Goal: Task Accomplishment & Management: Use online tool/utility

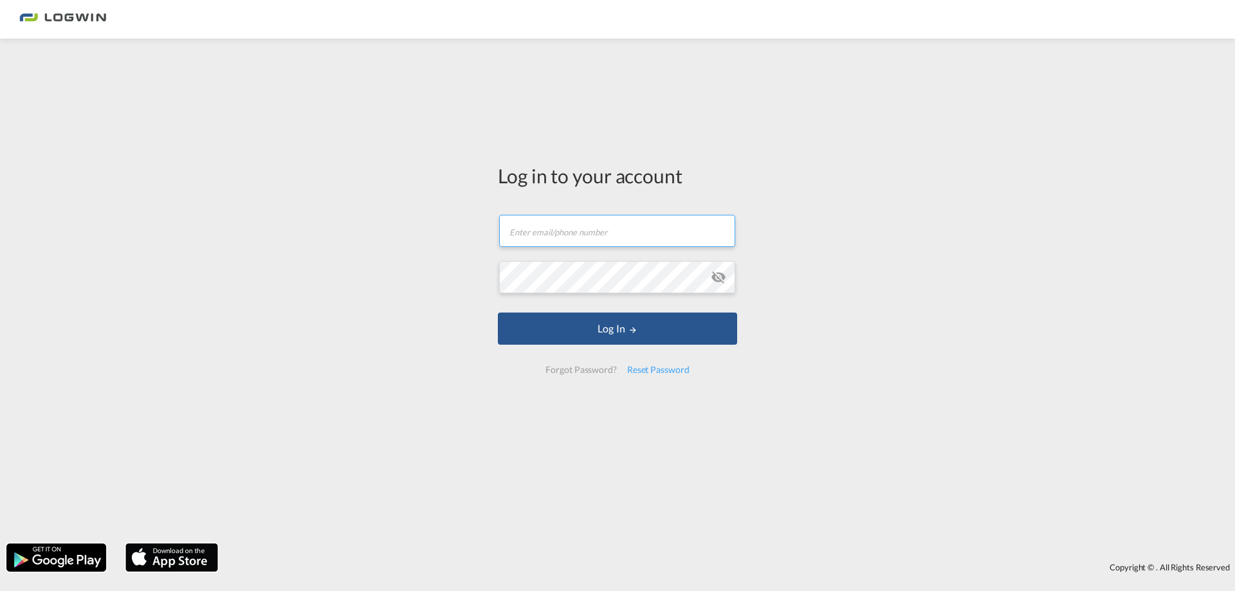
click at [555, 235] on input "text" at bounding box center [617, 231] width 236 height 32
type input "[PERSON_NAME][EMAIL_ADDRESS][PERSON_NAME][DOMAIN_NAME]"
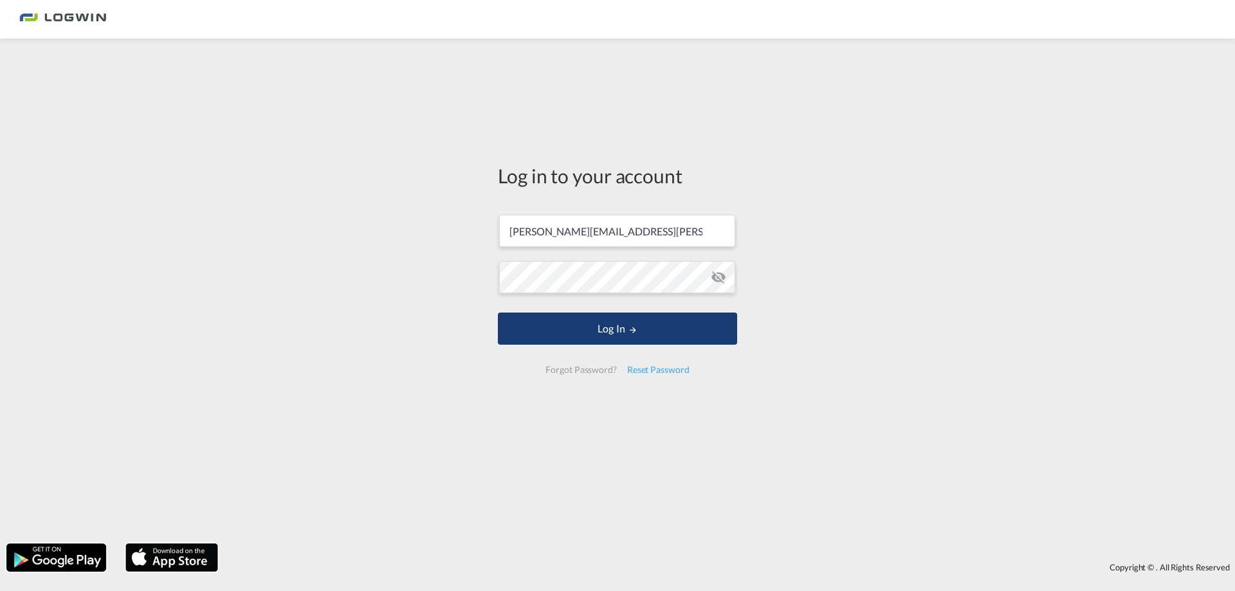
click at [573, 328] on button "Log In" at bounding box center [617, 329] width 239 height 32
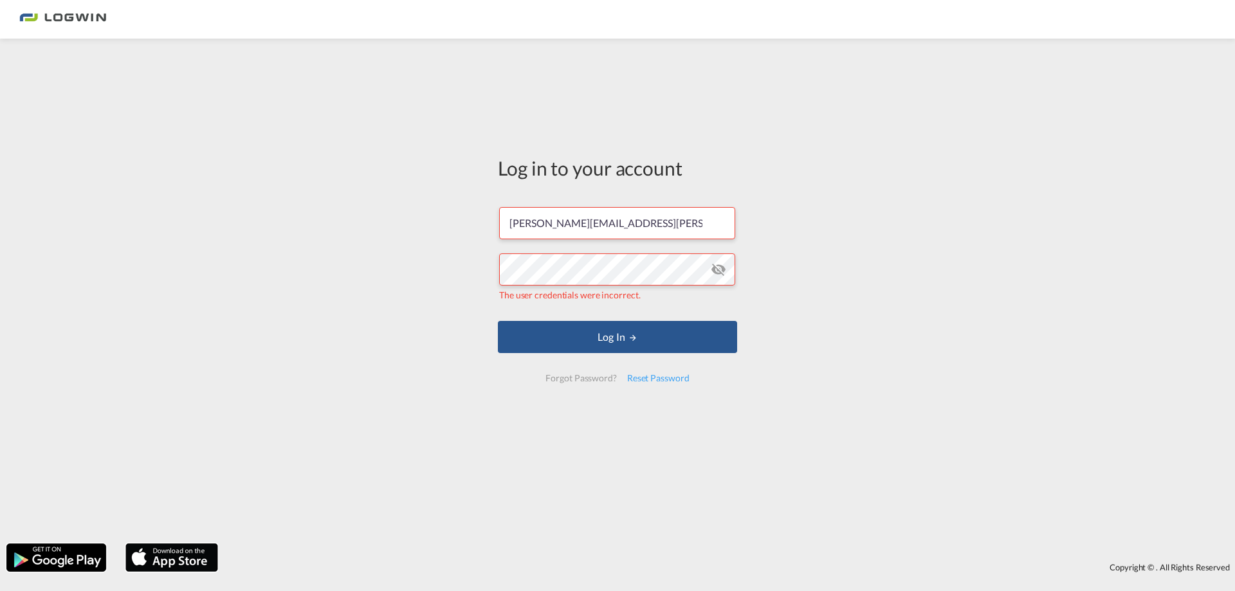
click at [717, 272] on md-icon "icon-eye-off" at bounding box center [718, 269] width 15 height 15
click at [560, 335] on button "Log In" at bounding box center [617, 337] width 239 height 32
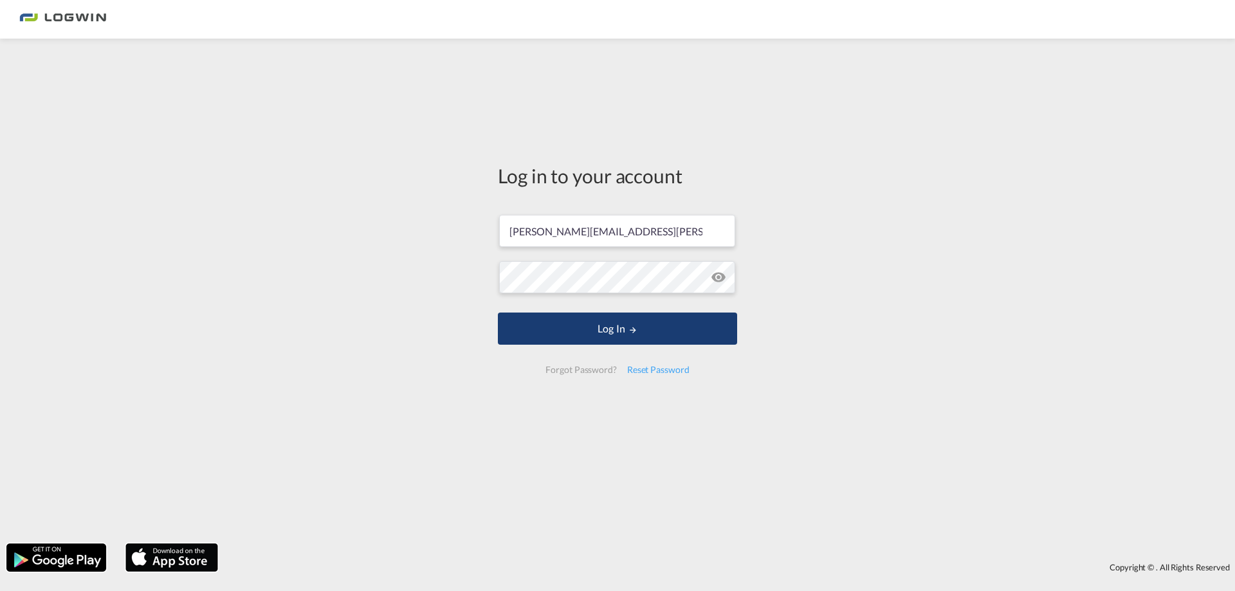
click at [614, 327] on button "Log In" at bounding box center [617, 329] width 239 height 32
